Goal: Information Seeking & Learning: Learn about a topic

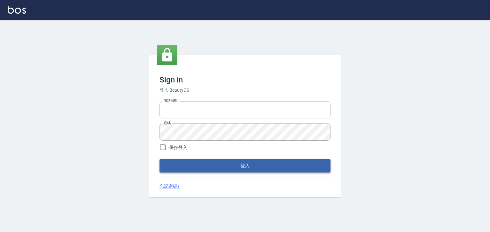
type input "0952331713"
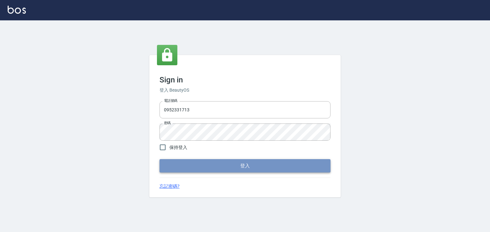
click at [245, 165] on button "登入" at bounding box center [244, 165] width 171 height 13
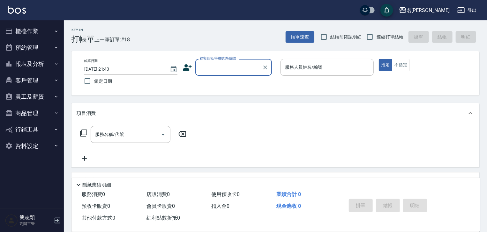
click at [439, 10] on div "名[PERSON_NAME]" at bounding box center [427, 10] width 43 height 8
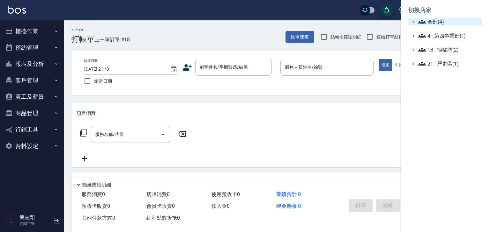
click at [433, 21] on span "全部(4)" at bounding box center [449, 22] width 62 height 8
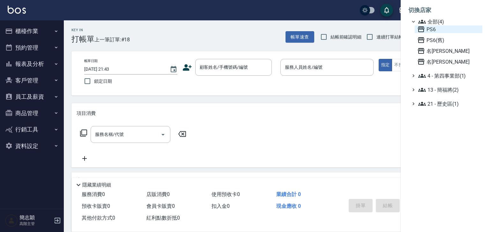
click at [431, 31] on span "PS6" at bounding box center [448, 30] width 63 height 8
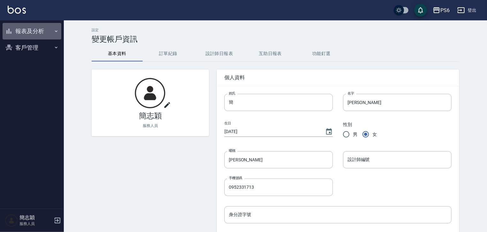
click at [56, 30] on icon "button" at bounding box center [56, 31] width 5 height 5
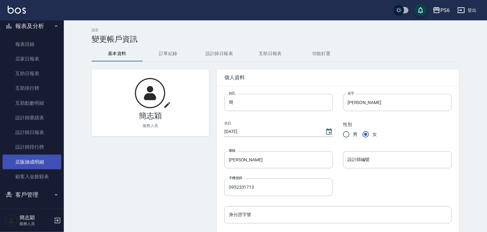
scroll to position [7, 0]
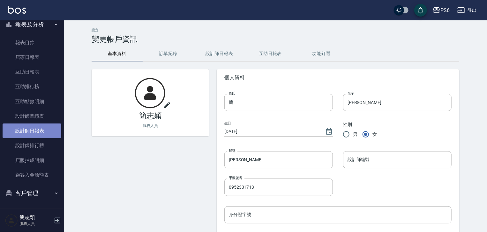
click at [41, 128] on link "設計師日報表" at bounding box center [32, 131] width 59 height 15
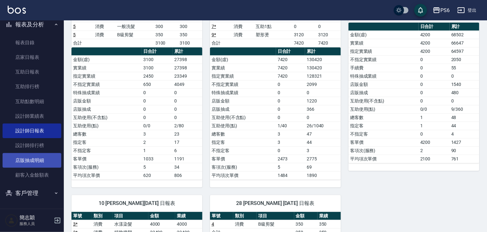
scroll to position [102, 0]
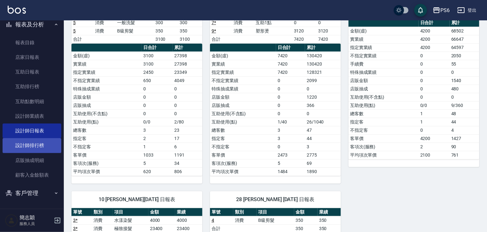
click at [32, 144] on link "設計師排行榜" at bounding box center [32, 145] width 59 height 15
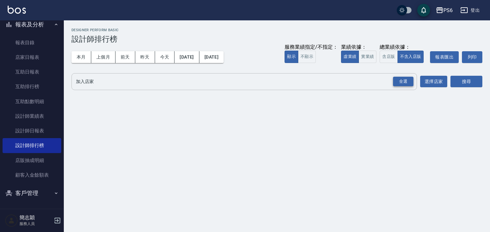
click at [397, 78] on div "全選" at bounding box center [403, 82] width 20 height 10
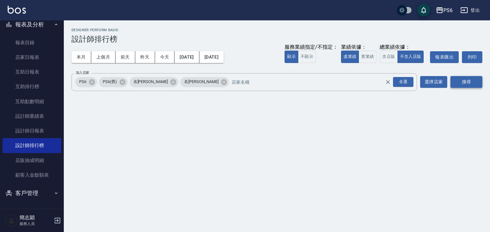
click at [458, 79] on button "搜尋" at bounding box center [466, 82] width 32 height 12
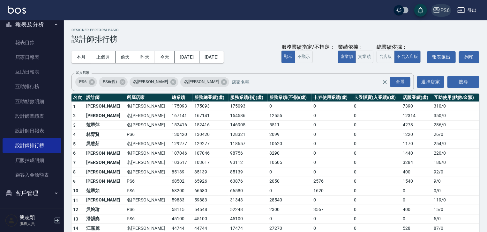
click at [445, 11] on div "PS6" at bounding box center [444, 10] width 9 height 8
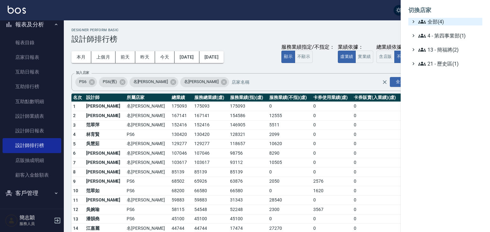
click at [431, 21] on span "全部(4)" at bounding box center [449, 22] width 62 height 8
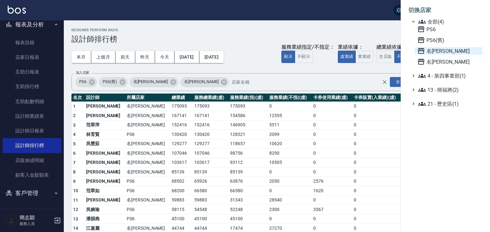
click at [436, 51] on span "名[PERSON_NAME]" at bounding box center [448, 51] width 63 height 8
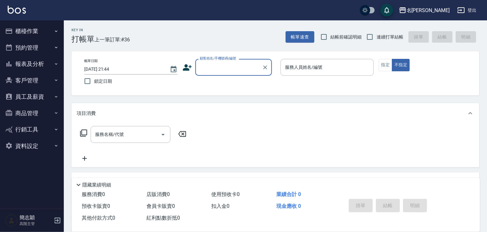
click at [56, 63] on icon "button" at bounding box center [56, 64] width 5 height 5
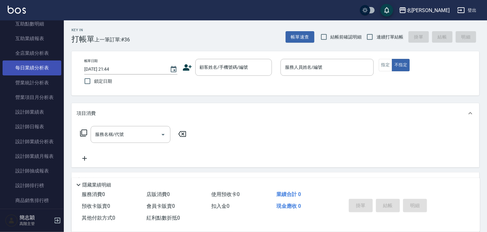
scroll to position [179, 0]
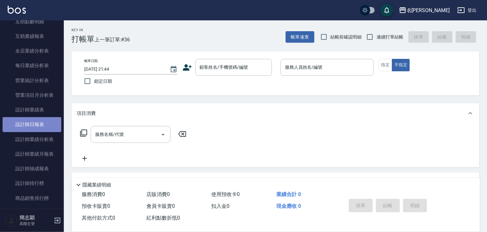
click at [42, 125] on link "設計師日報表" at bounding box center [32, 124] width 59 height 15
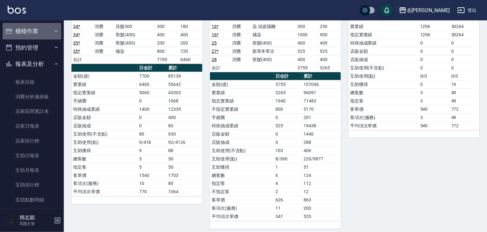
click at [54, 30] on icon "button" at bounding box center [56, 31] width 5 height 5
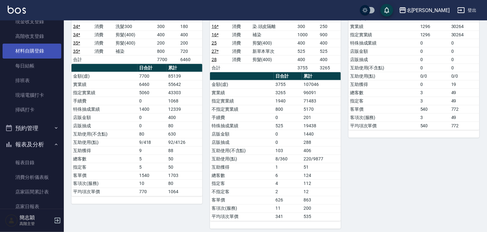
scroll to position [102, 0]
click at [54, 126] on icon "button" at bounding box center [56, 127] width 5 height 5
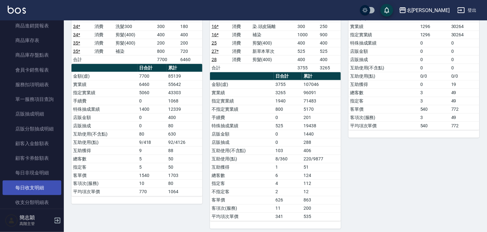
scroll to position [638, 0]
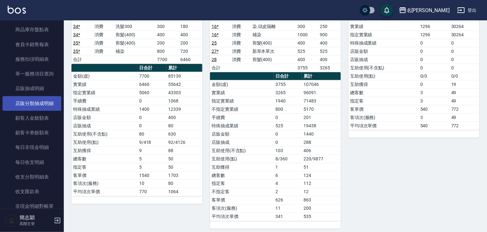
click at [39, 104] on link "店販分類抽成明細" at bounding box center [32, 103] width 59 height 15
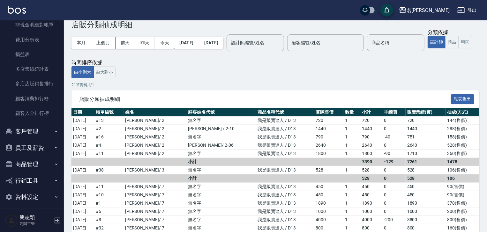
scroll to position [823, 0]
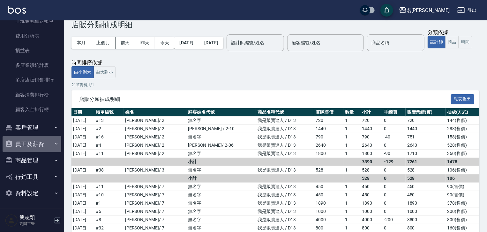
click at [54, 143] on icon "button" at bounding box center [56, 144] width 5 height 5
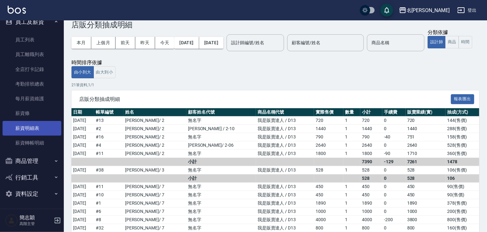
scroll to position [947, 0]
click at [35, 129] on link "薪資明細表" at bounding box center [32, 128] width 59 height 15
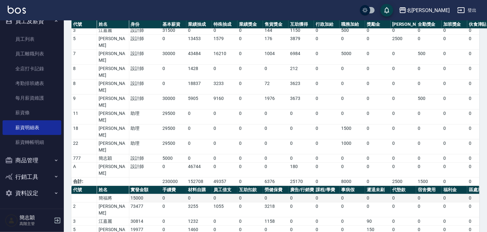
scroll to position [45, 0]
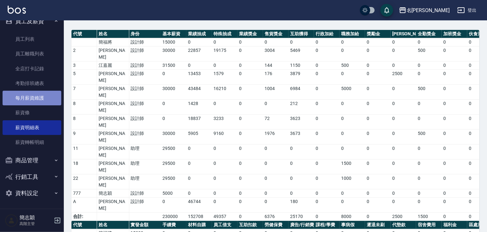
click at [40, 95] on link "每月薪資維護" at bounding box center [32, 98] width 59 height 15
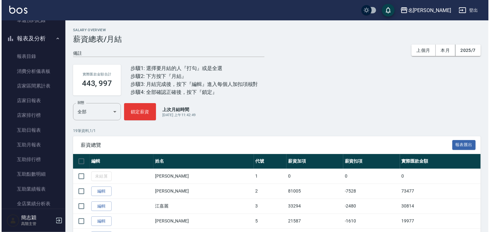
scroll to position [232, 0]
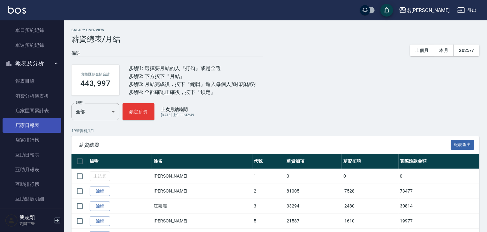
click at [27, 125] on link "店家日報表" at bounding box center [32, 125] width 59 height 15
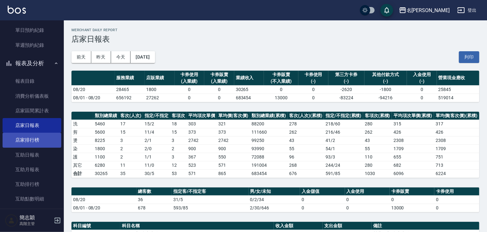
click at [32, 141] on link "店家排行榜" at bounding box center [32, 140] width 59 height 15
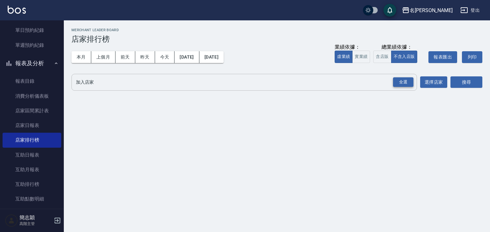
click at [404, 82] on div "全選" at bounding box center [403, 82] width 20 height 10
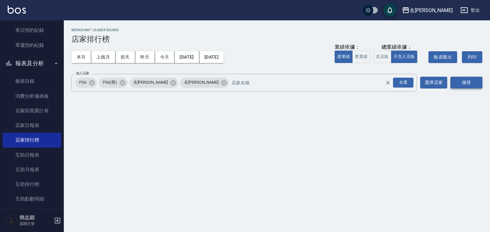
click at [464, 84] on button "搜尋" at bounding box center [466, 83] width 32 height 12
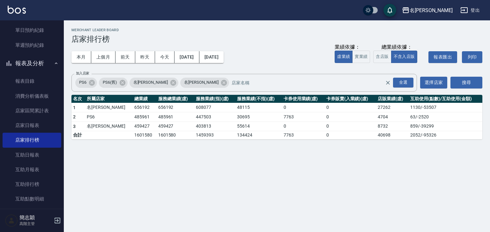
click at [473, 10] on button "登出" at bounding box center [470, 10] width 25 height 12
